Goal: Find specific fact: Find specific fact

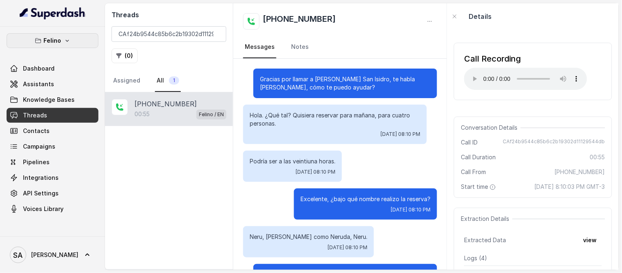
scroll to position [285, 0]
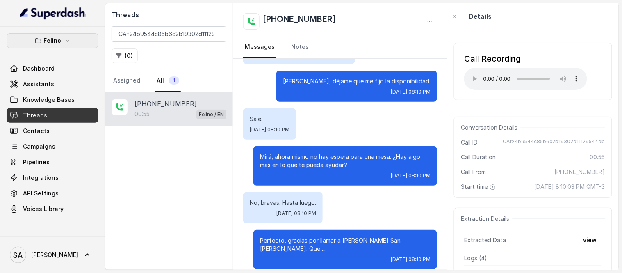
click at [62, 43] on button "Felino" at bounding box center [53, 40] width 92 height 15
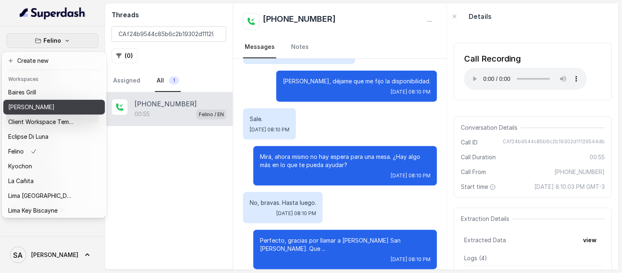
click at [36, 105] on p "[PERSON_NAME]" at bounding box center [31, 107] width 46 height 10
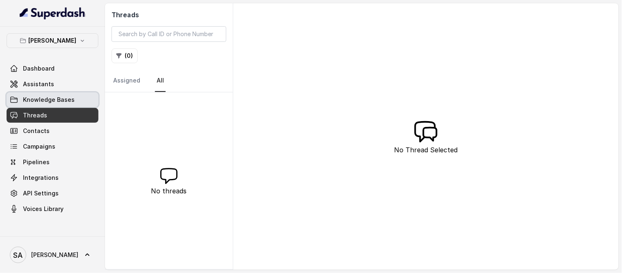
click at [36, 105] on link "Knowledge Bases" at bounding box center [53, 99] width 92 height 15
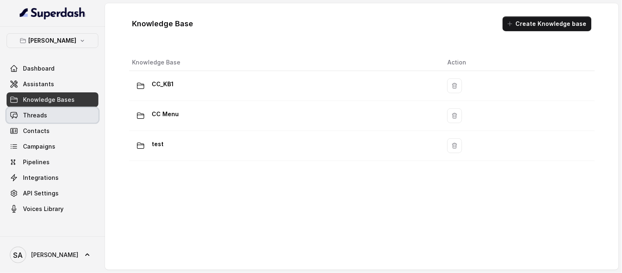
click at [25, 111] on span "Threads" at bounding box center [35, 115] width 24 height 8
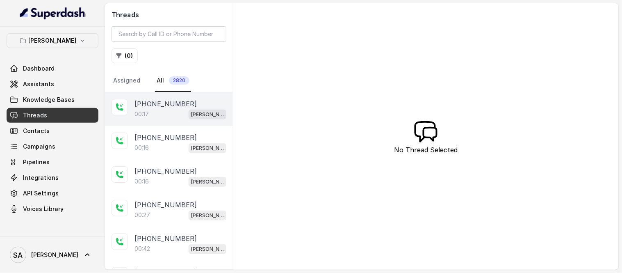
click at [161, 113] on div "00:17 [PERSON_NAME]" at bounding box center [181, 114] width 92 height 11
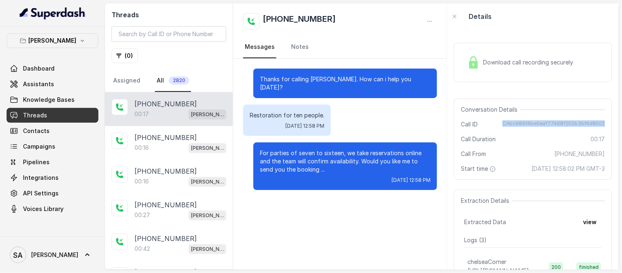
drag, startPoint x: 503, startPoint y: 122, endPoint x: 606, endPoint y: 126, distance: 103.5
click at [606, 126] on div "Download call recording securely Conversation Details Call ID CAbc989f4be0eaf77…" at bounding box center [534, 150] width 172 height 240
copy span "CAbc989f4be0eaf77468f250b3bf4d8502"
